Goal: Task Accomplishment & Management: Manage account settings

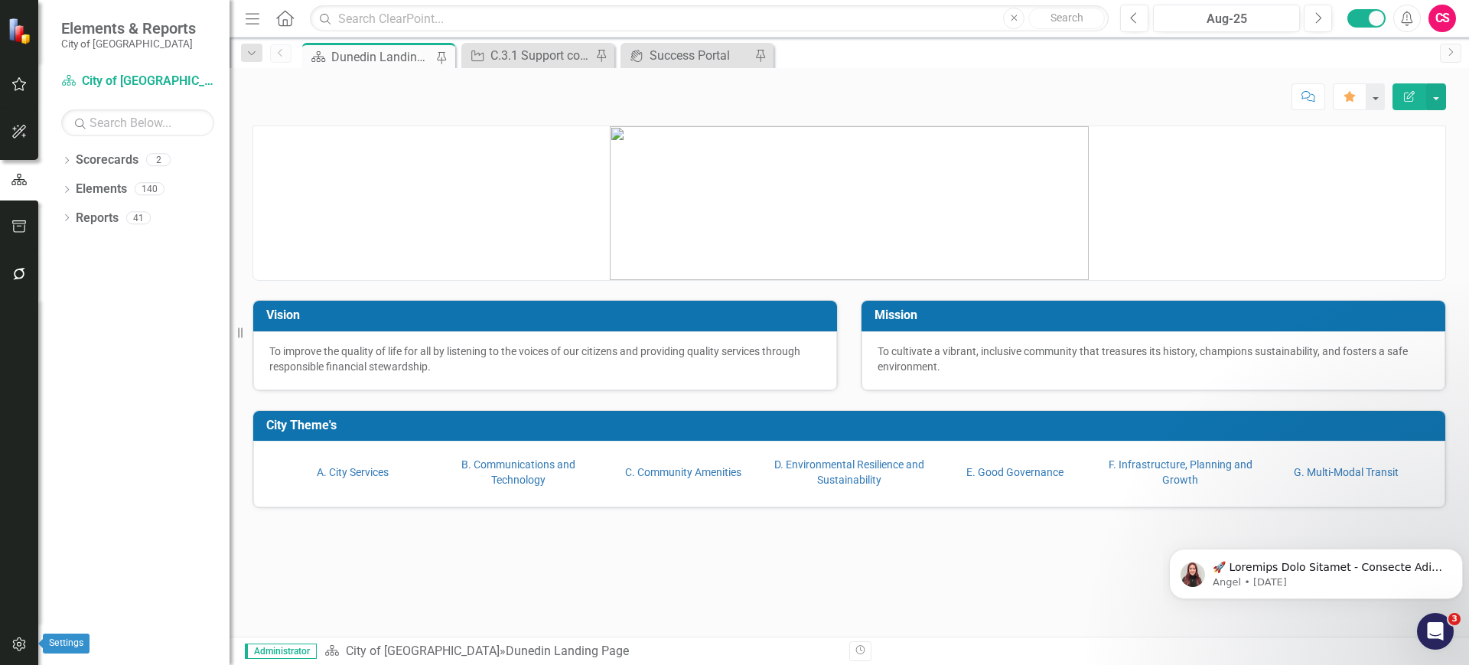
click at [8, 639] on button "button" at bounding box center [19, 645] width 34 height 32
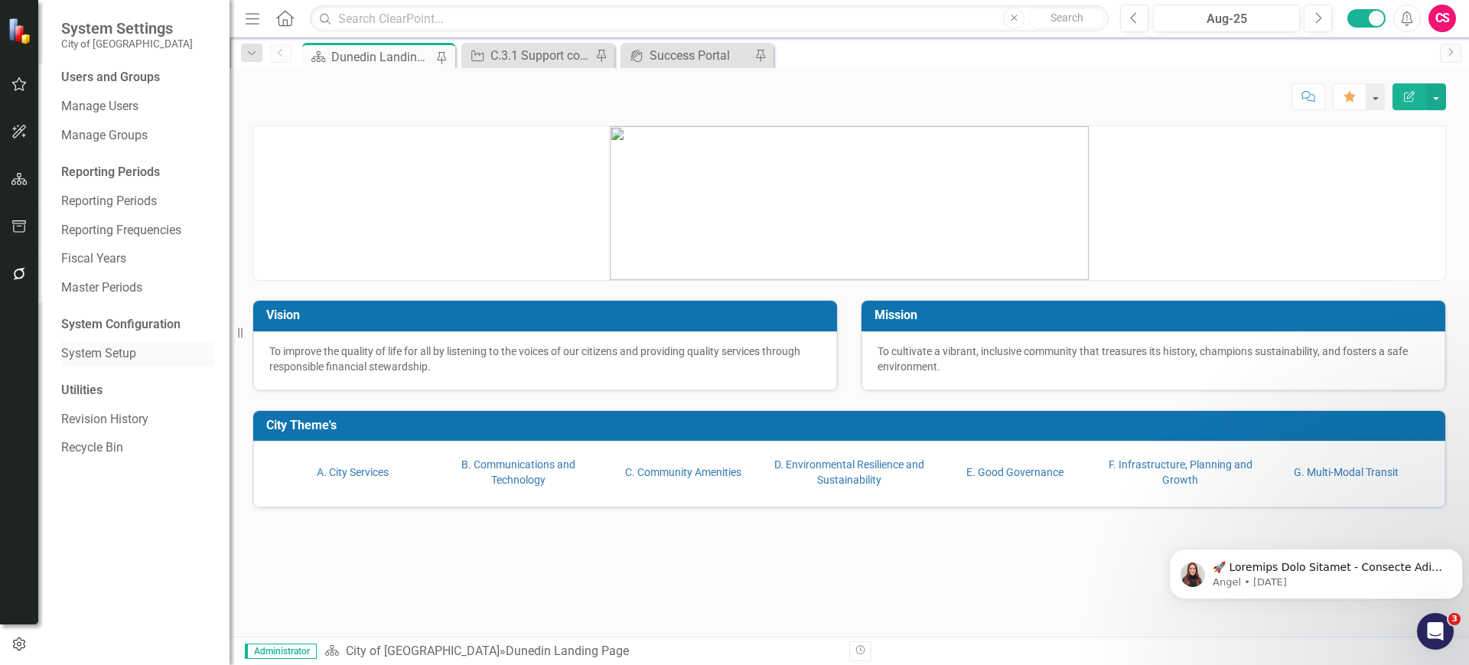
click at [115, 358] on link "System Setup" at bounding box center [137, 354] width 153 height 18
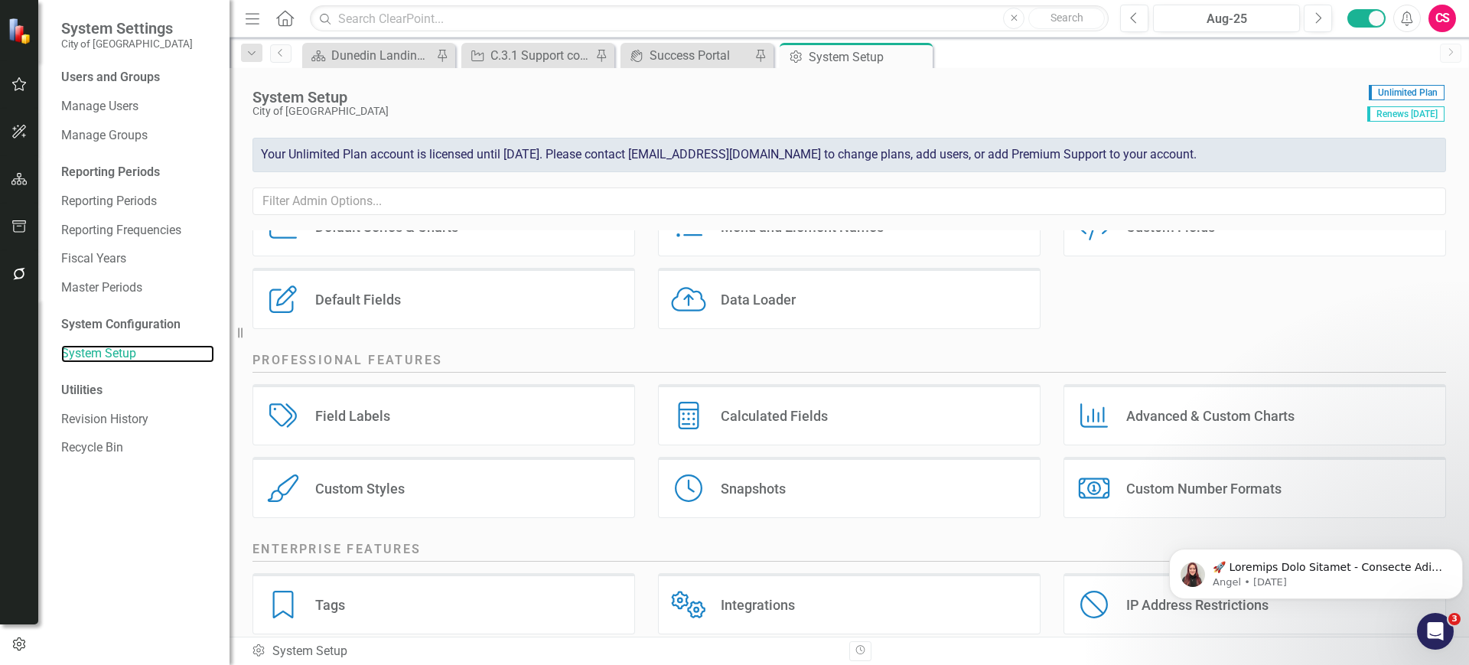
scroll to position [240, 0]
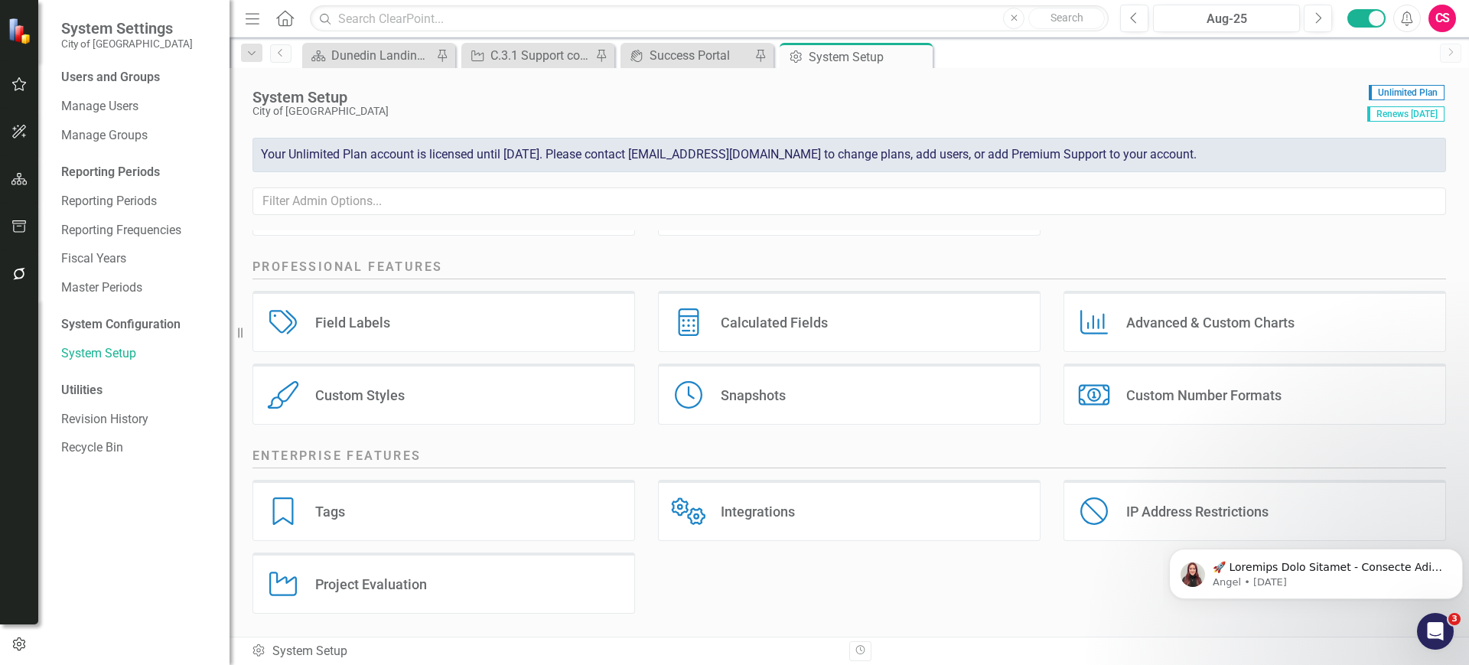
click at [436, 488] on div "Tags Tags" at bounding box center [444, 510] width 383 height 61
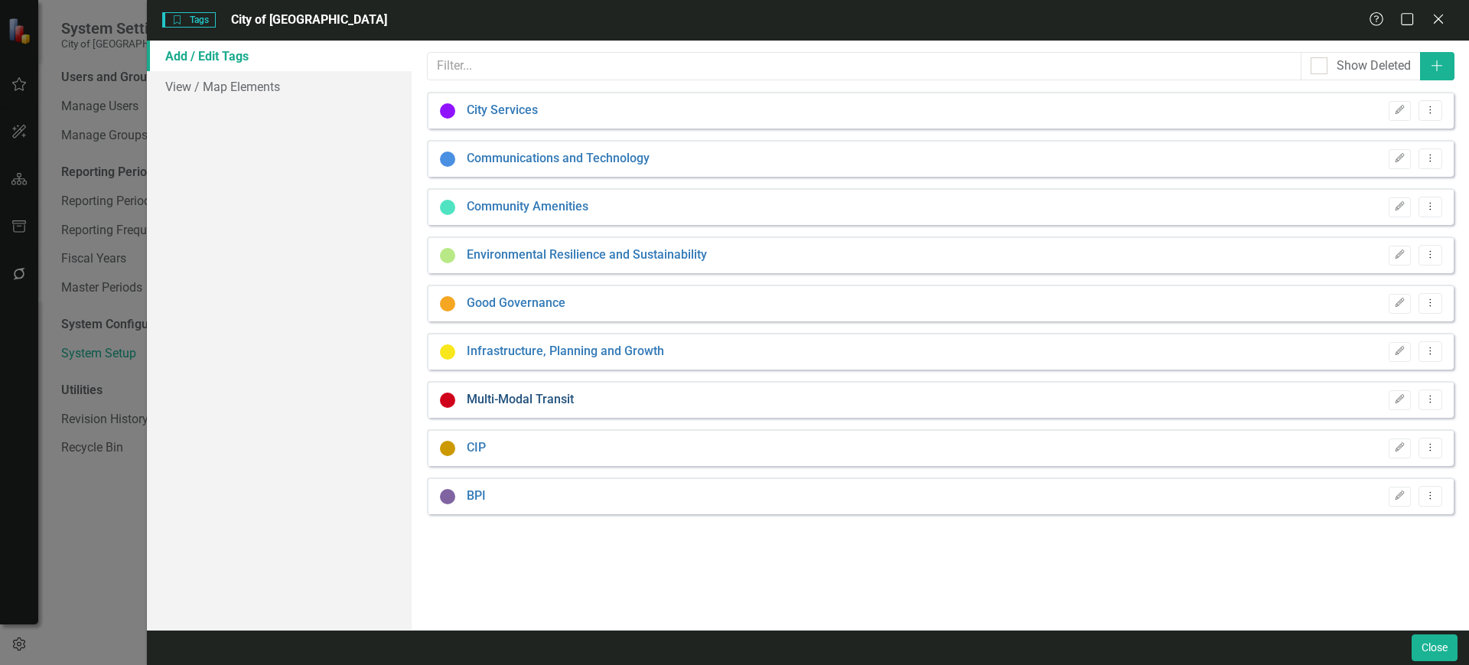
click at [517, 402] on link "Multi-Modal Transit" at bounding box center [520, 400] width 107 height 18
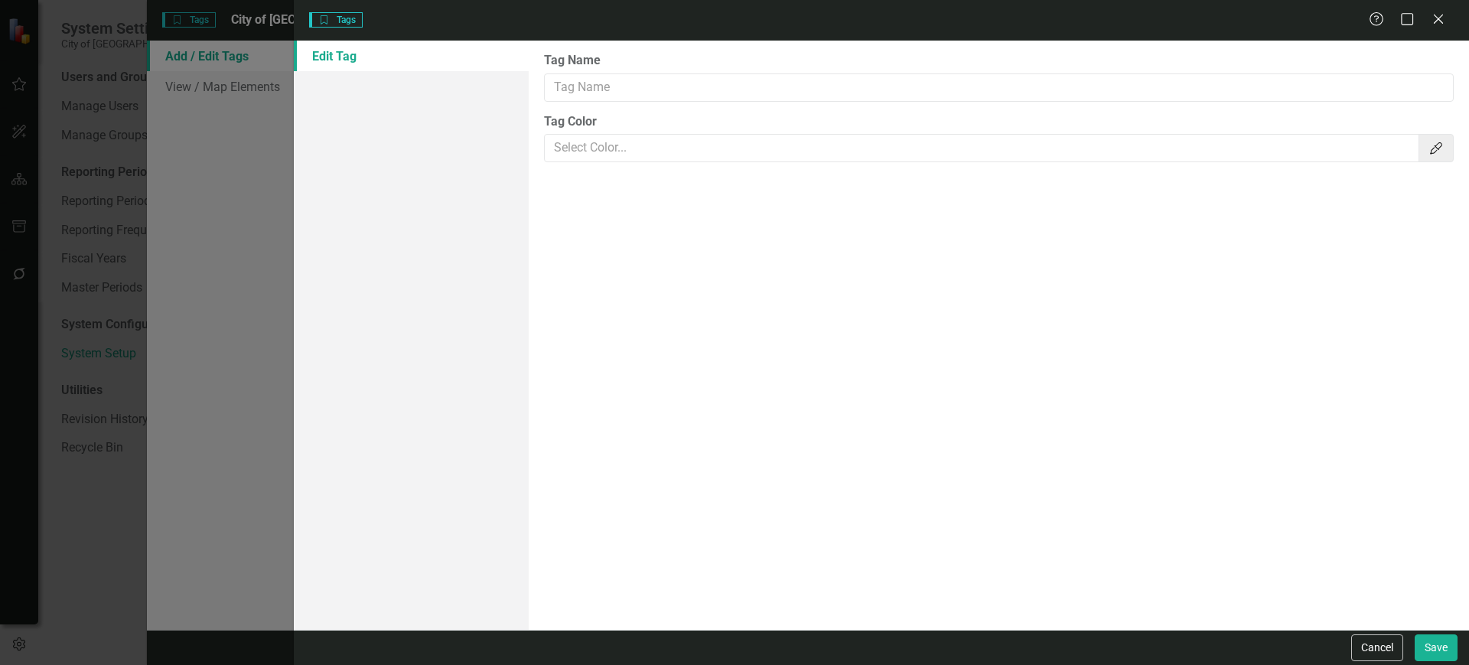
type input "Multi-Modal Transit"
type input "#d0021b"
click at [562, 90] on input "Multi-Modal Transit" at bounding box center [999, 87] width 910 height 28
type input "Multi-Modal Transit"
click at [1439, 660] on div "Cancel Save" at bounding box center [882, 647] width 1176 height 35
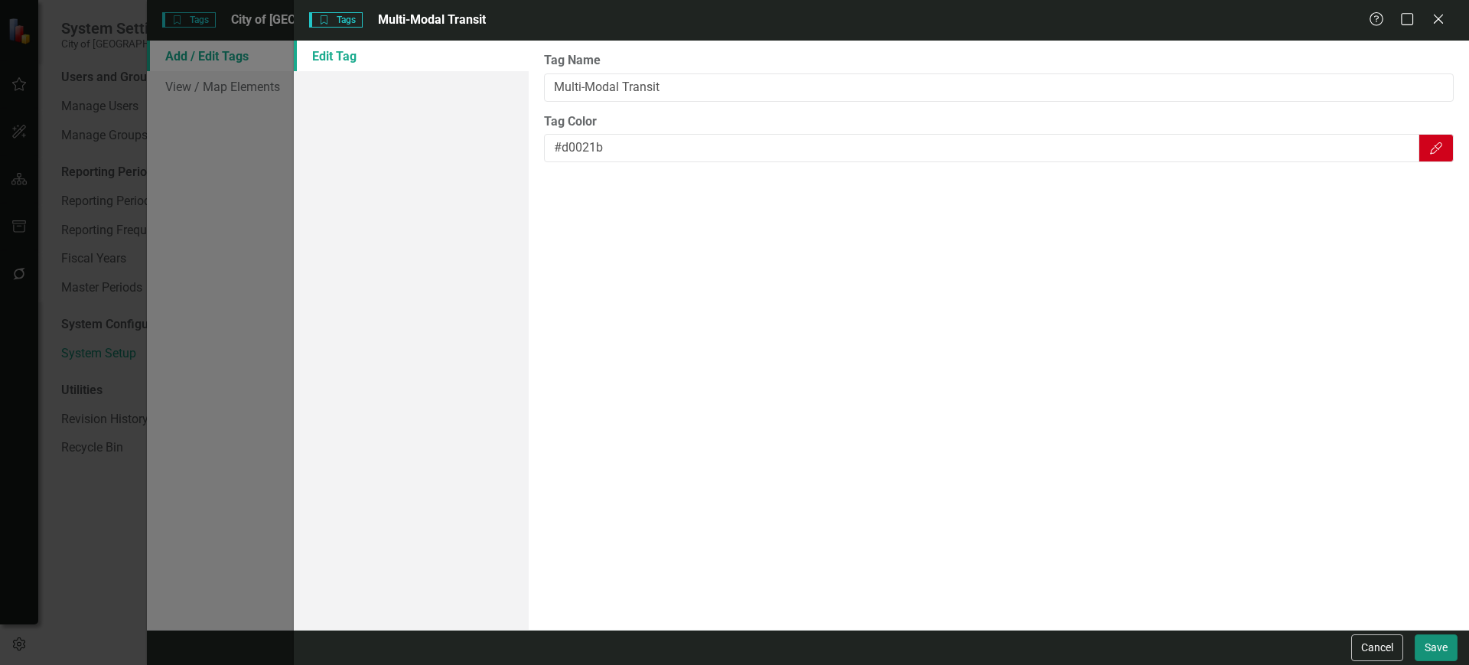
click at [1439, 657] on button "Save" at bounding box center [1436, 647] width 43 height 27
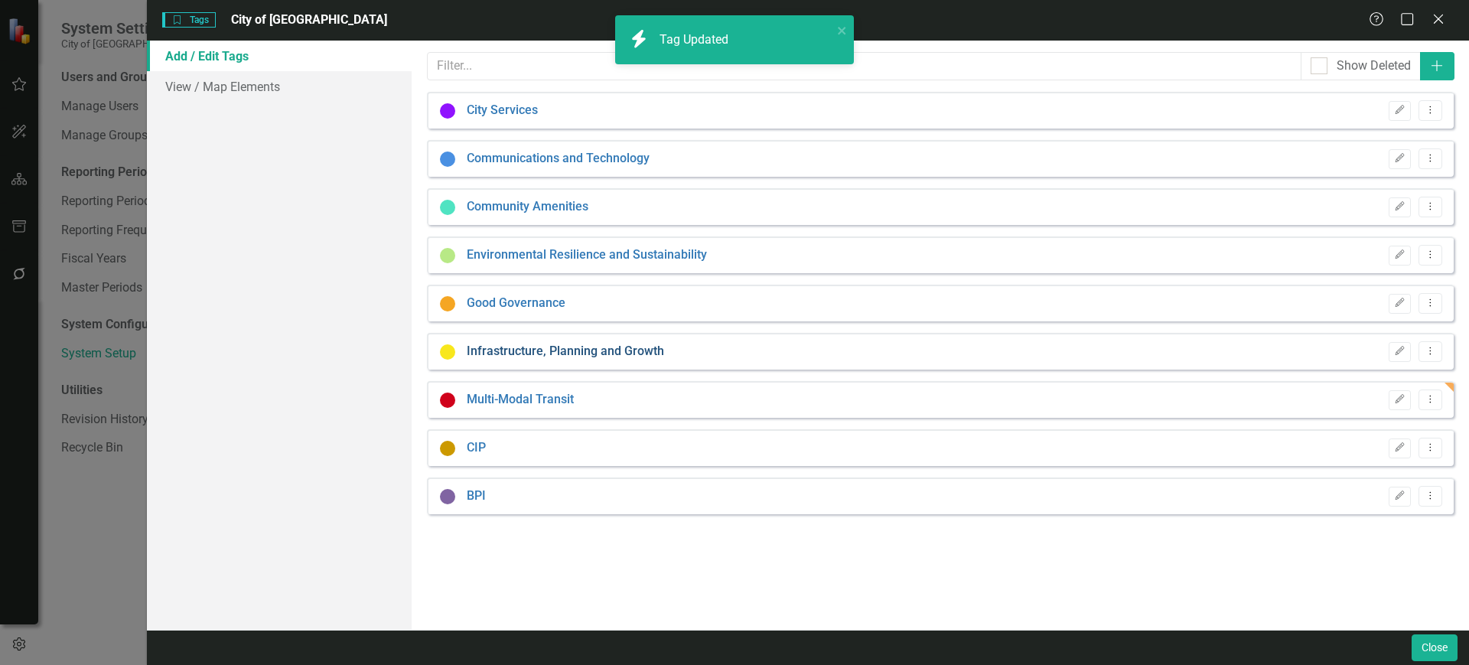
click at [582, 352] on link "Infrastructure, Planning and Growth" at bounding box center [565, 352] width 197 height 18
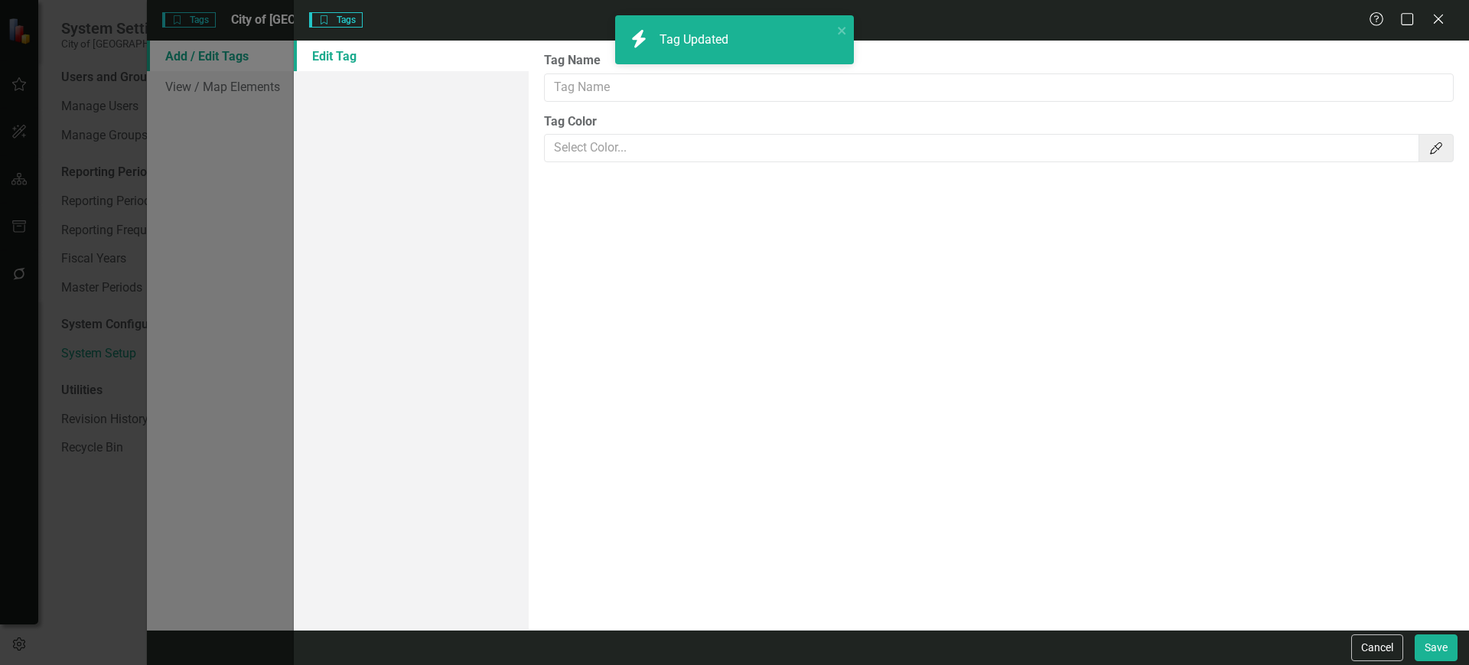
type input "Infrastructure, Planning and Growth"
type input "#f8e71c"
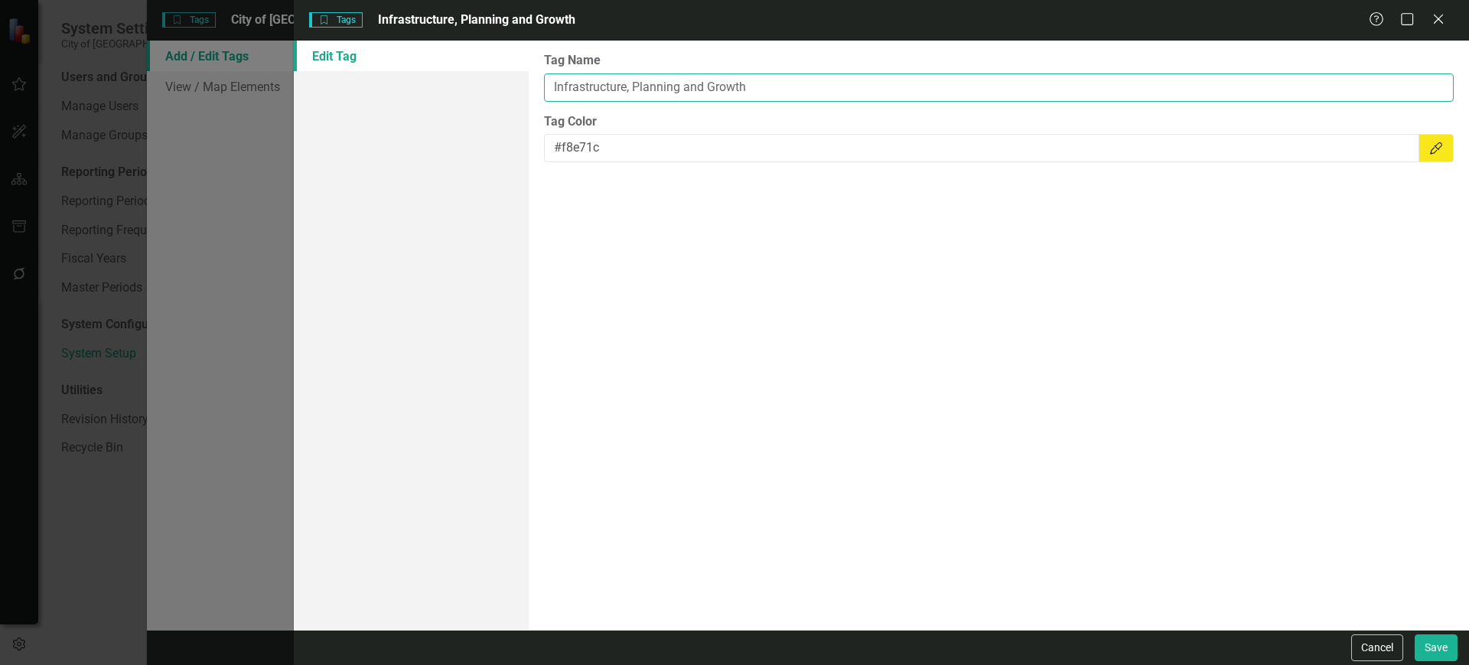
click at [631, 90] on input "Infrastructure, Planning and Growth" at bounding box center [999, 87] width 910 height 28
type input "Infrastructure Planning and Growth"
click at [1458, 655] on div "Cancel Save" at bounding box center [882, 647] width 1176 height 35
click at [1444, 652] on button "Save" at bounding box center [1436, 647] width 43 height 27
